Goal: Task Accomplishment & Management: Use online tool/utility

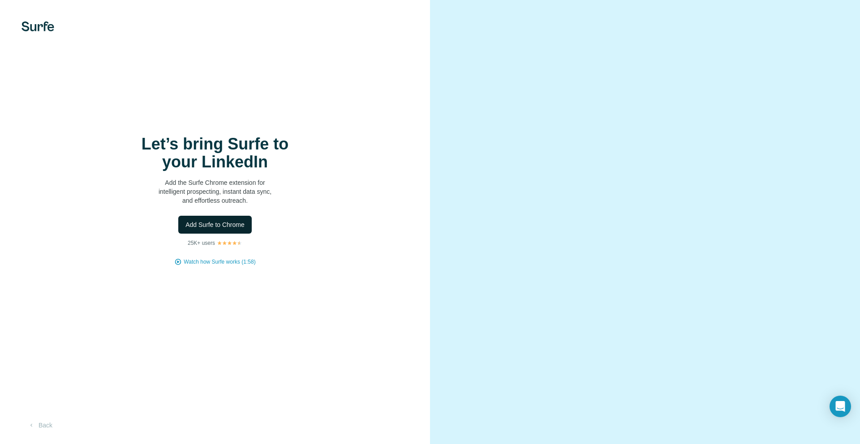
click at [215, 227] on span "Add Surfe to Chrome" at bounding box center [214, 224] width 59 height 9
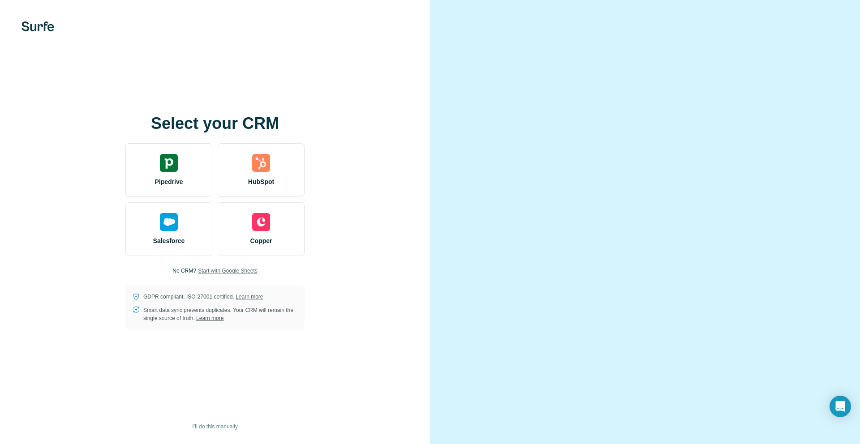
click at [218, 272] on span "Start with Google Sheets" at bounding box center [228, 271] width 60 height 8
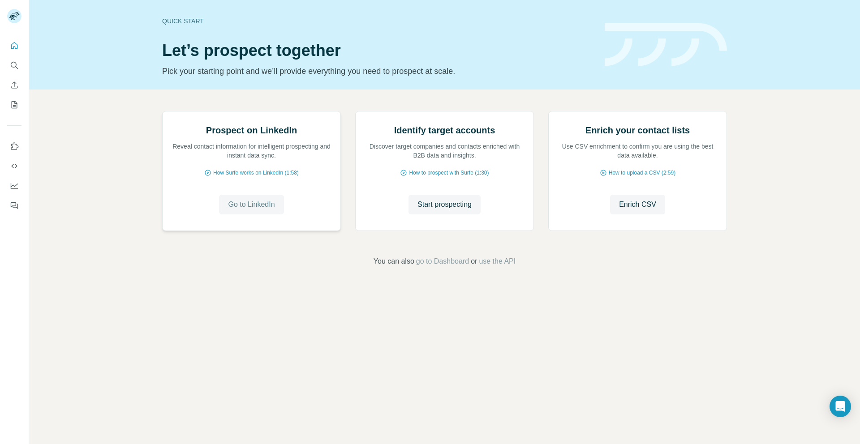
click at [247, 214] on button "Go to LinkedIn" at bounding box center [251, 205] width 64 height 20
click at [825, 96] on div "Prospect on LinkedIn Reveal contact information for intelligent prospecting and…" at bounding box center [444, 189] width 830 height 199
click at [264, 177] on span "How Surfe works on LinkedIn (1:58)" at bounding box center [256, 173] width 86 height 8
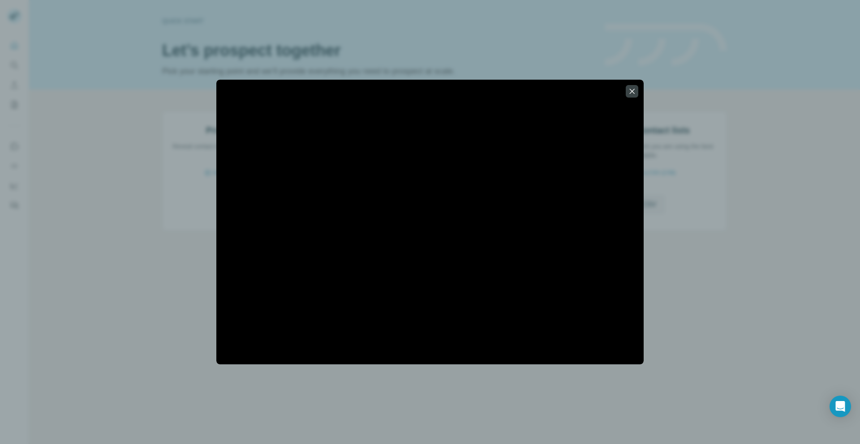
click at [662, 162] on div at bounding box center [430, 222] width 860 height 444
